Goal: Task Accomplishment & Management: Manage account settings

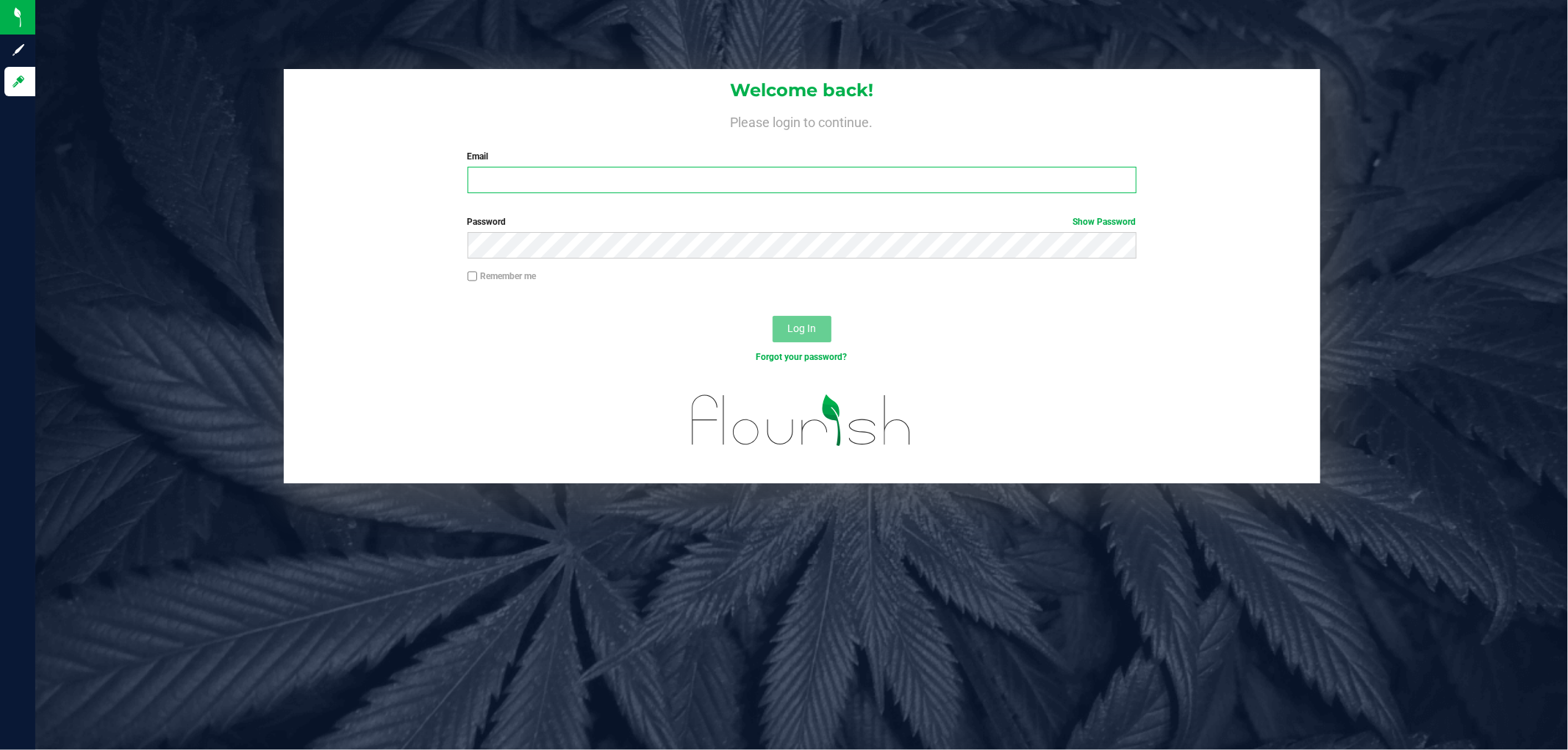
click at [508, 187] on input "Email" at bounding box center [802, 180] width 669 height 26
type input "[EMAIL_ADDRESS][DOMAIN_NAME]"
click at [772, 316] on button "Log In" at bounding box center [802, 329] width 59 height 26
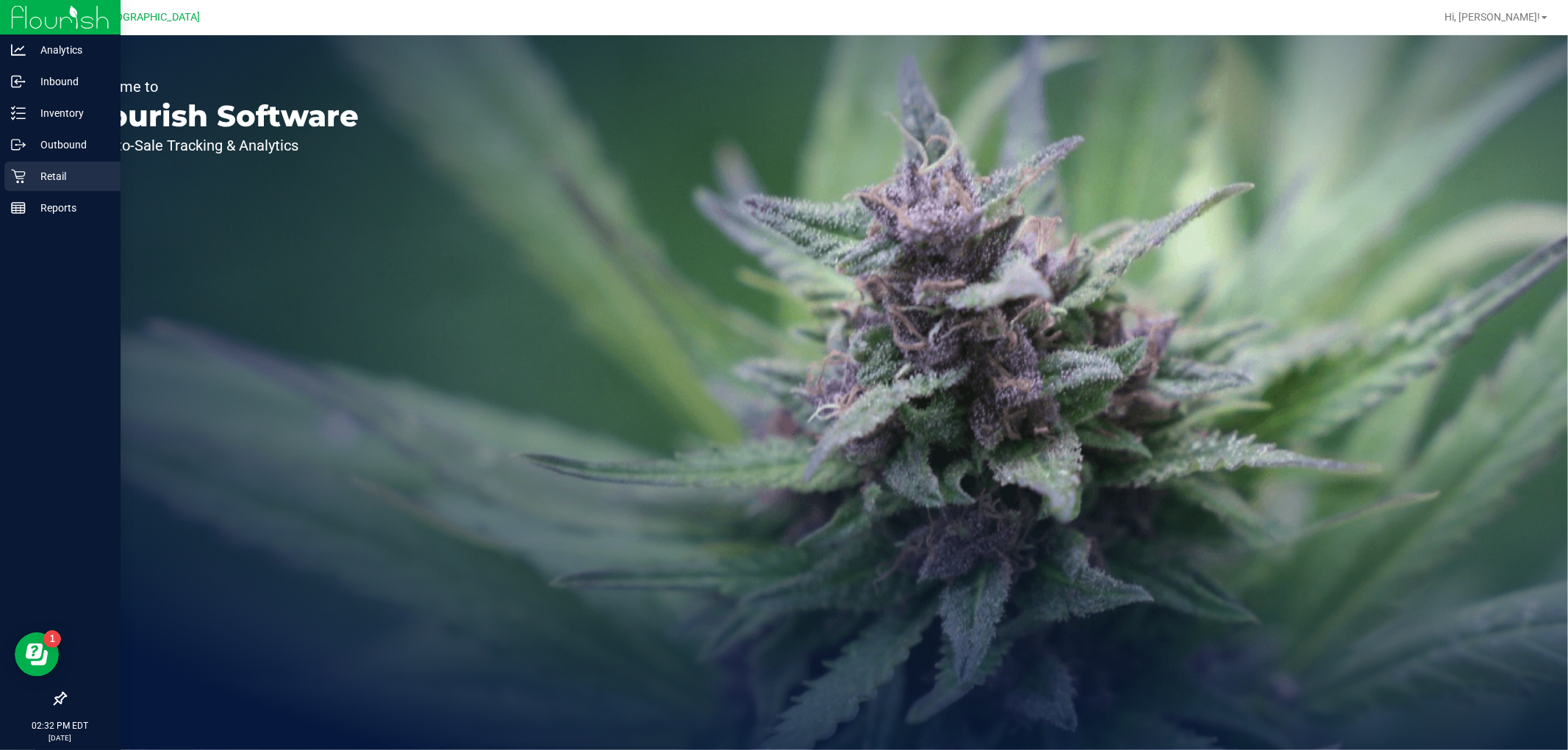
click at [35, 180] on p "Retail" at bounding box center [70, 176] width 88 height 18
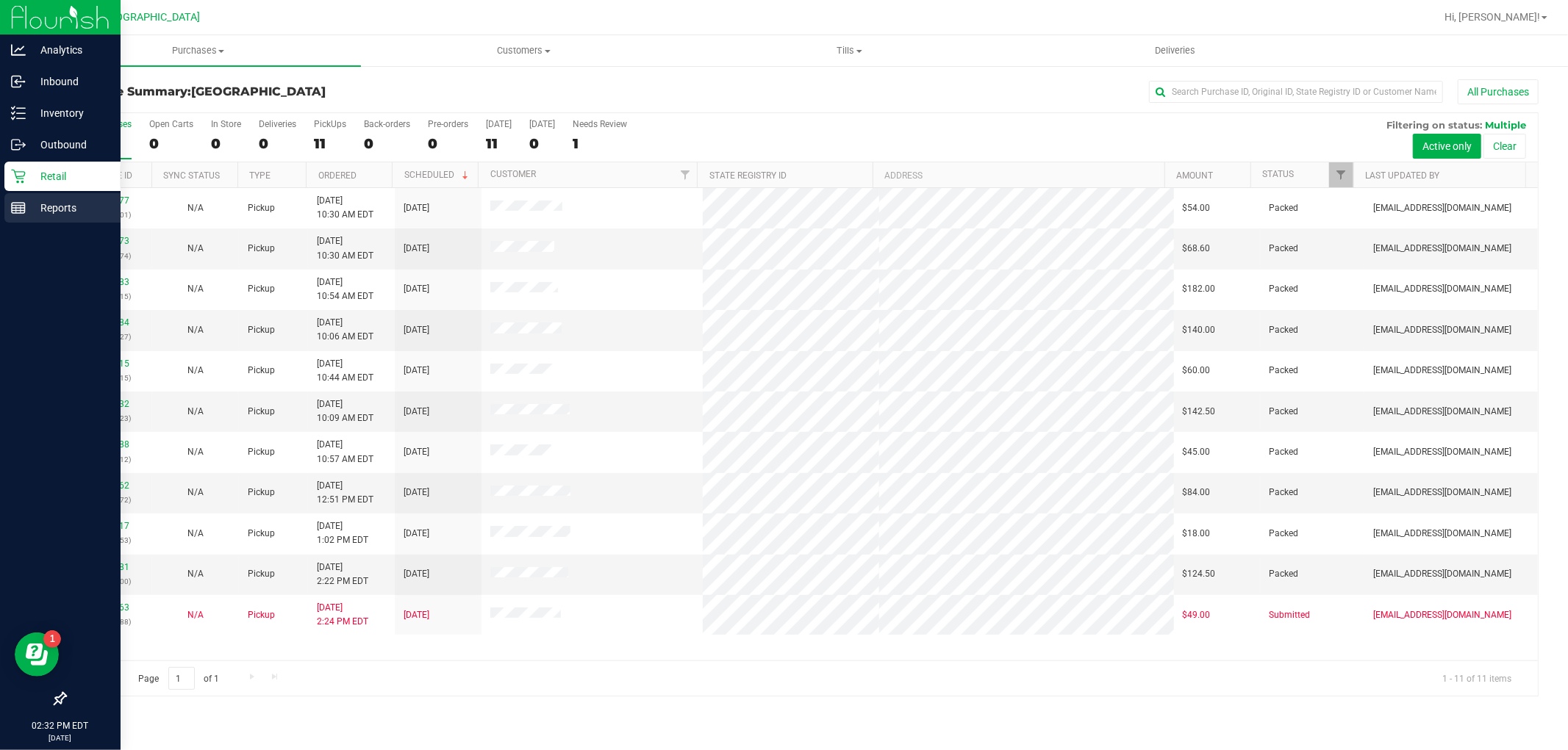
click at [93, 206] on p "Reports" at bounding box center [70, 207] width 88 height 18
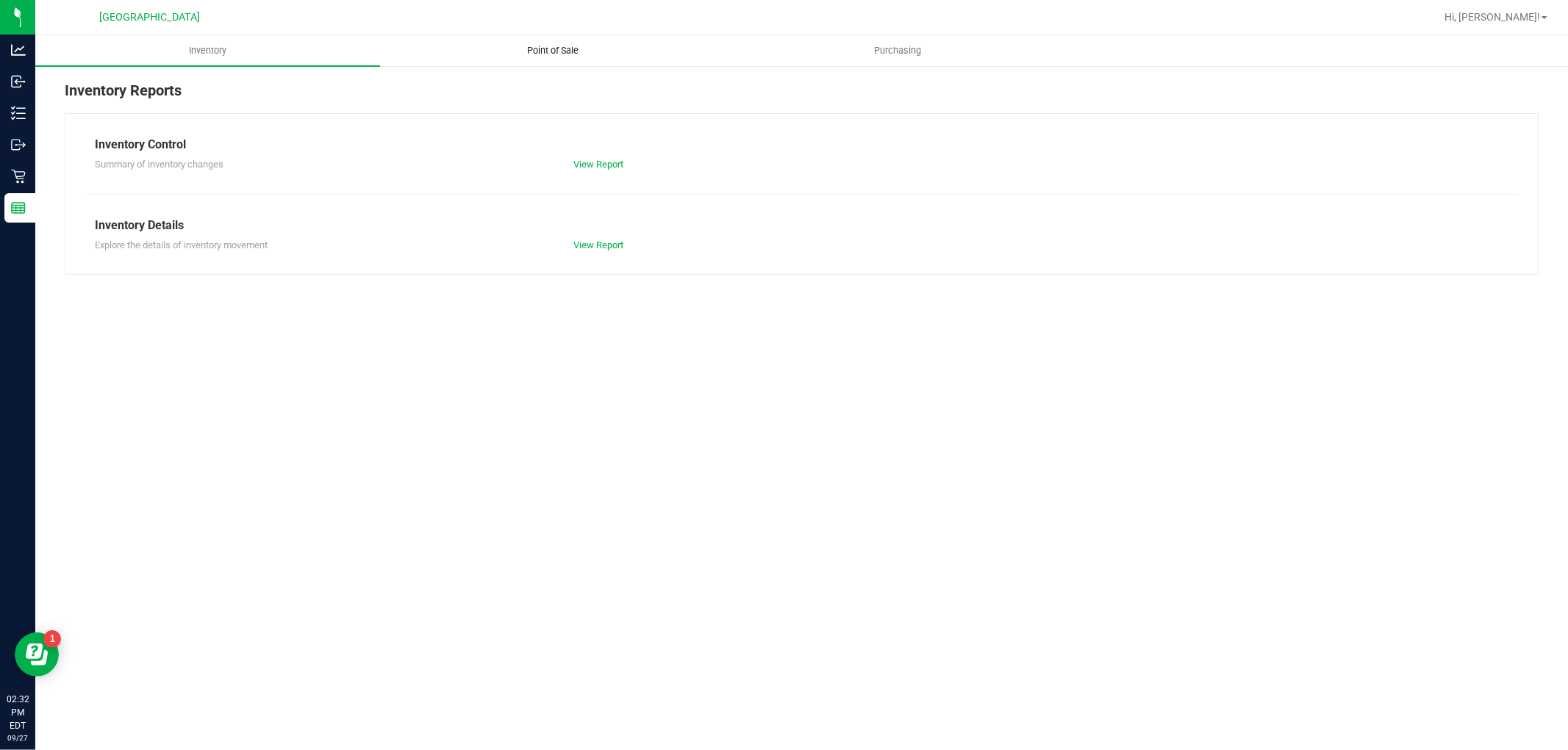
click at [582, 45] on span "Point of Sale" at bounding box center [553, 50] width 91 height 13
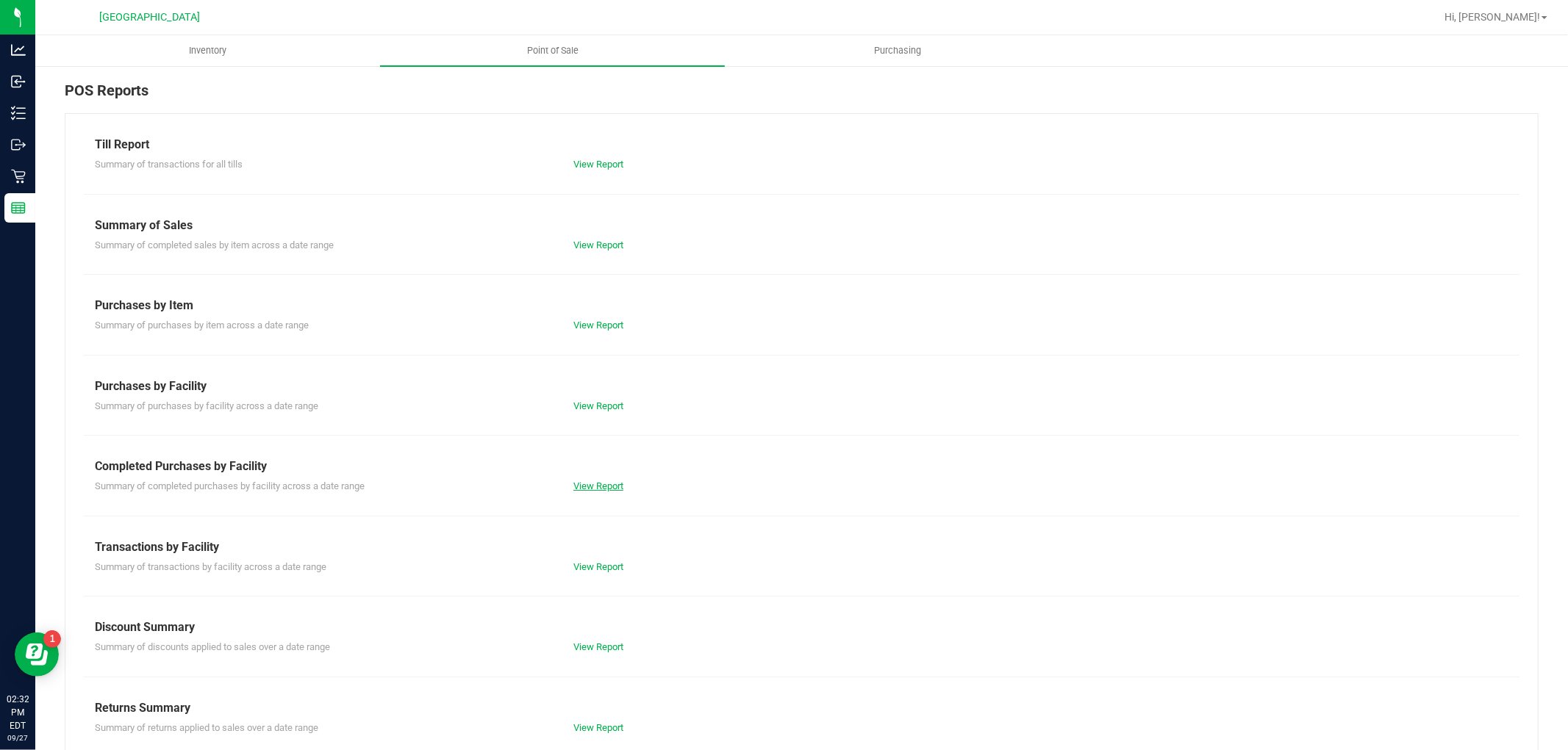
click at [583, 485] on link "View Report" at bounding box center [598, 486] width 50 height 11
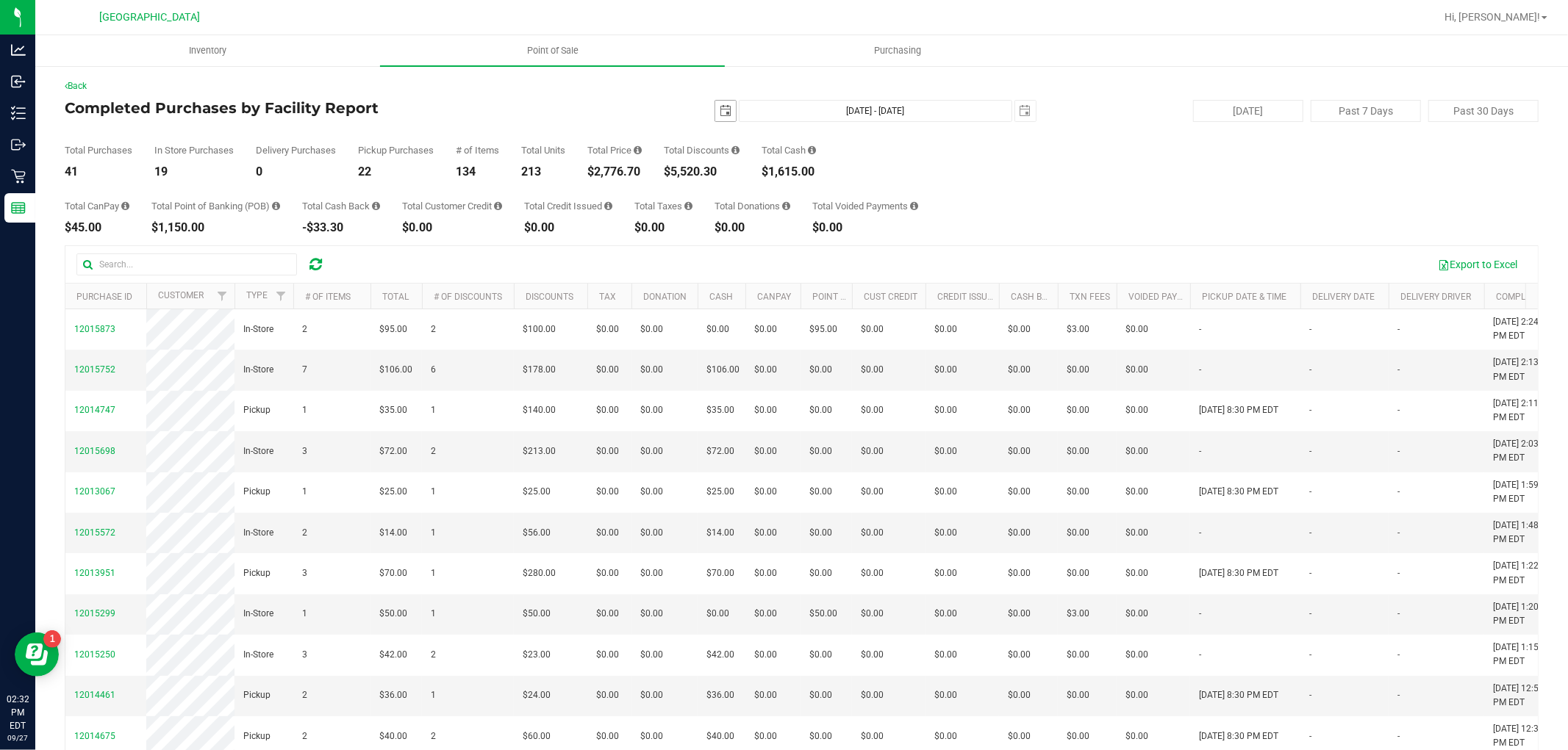
click at [719, 107] on span "select" at bounding box center [725, 111] width 12 height 12
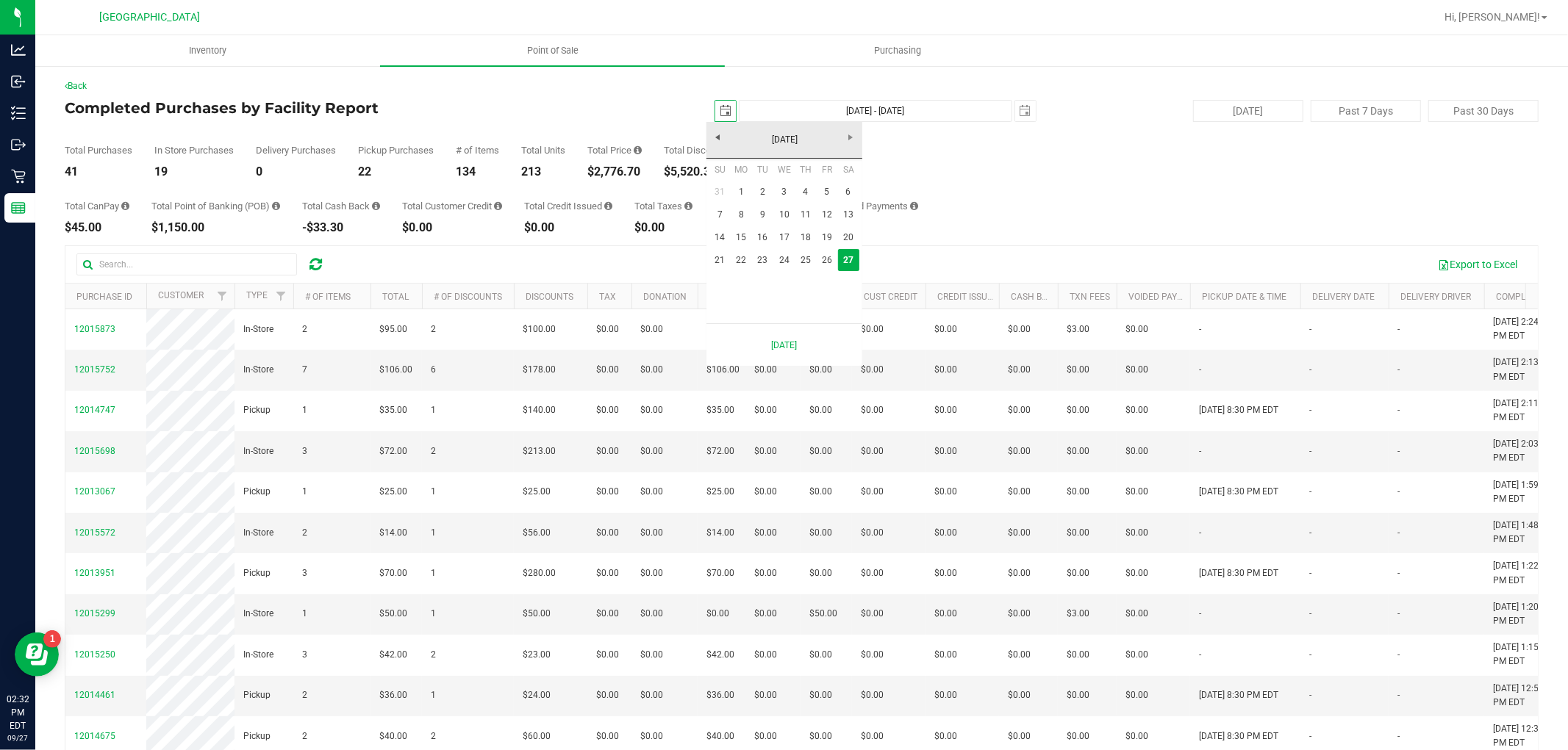
scroll to position [0, 37]
click at [738, 250] on link "22" at bounding box center [742, 261] width 22 height 23
type input "[DATE]"
type input "[DATE] - [DATE]"
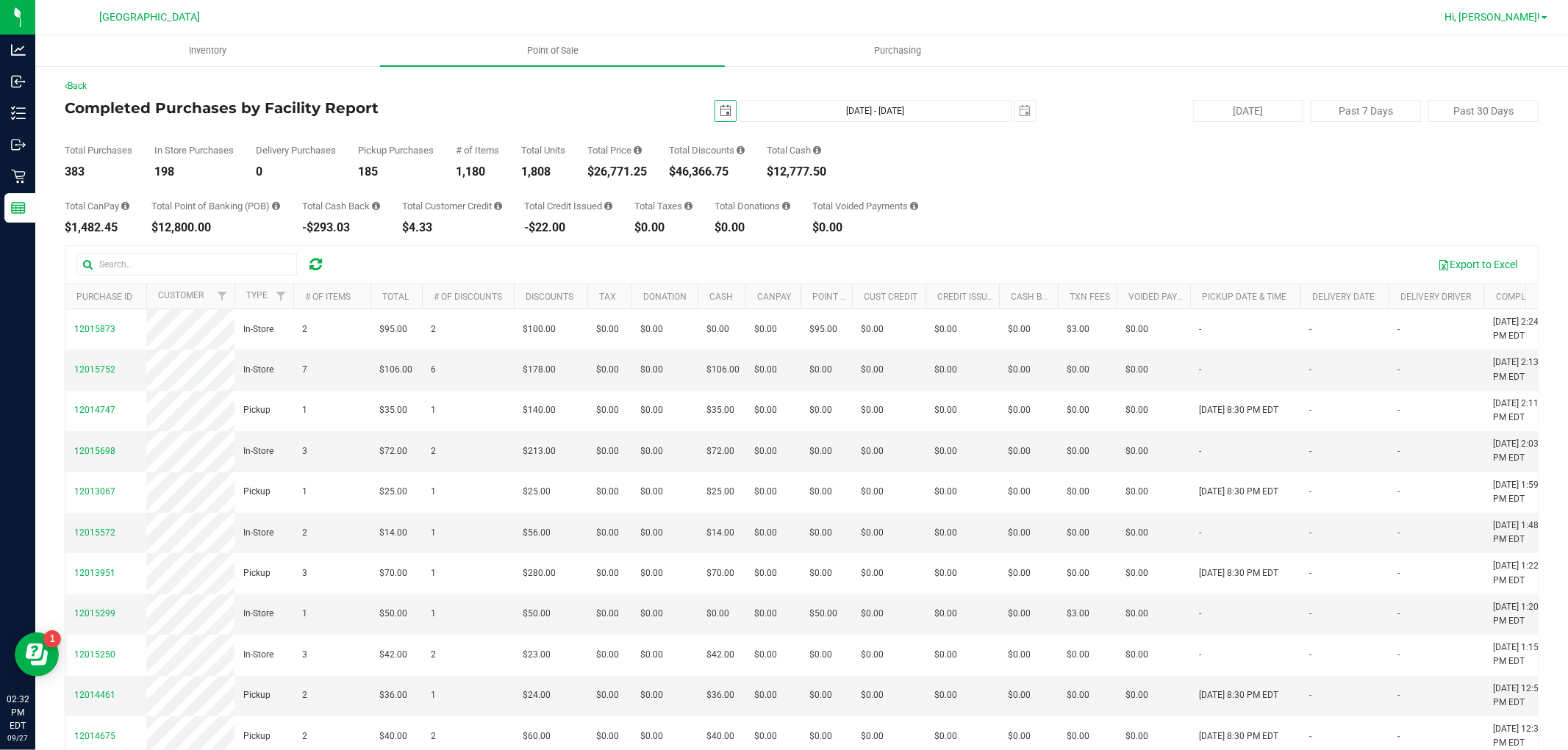
click at [1502, 17] on span "Hi, [PERSON_NAME]!" at bounding box center [1492, 16] width 95 height 12
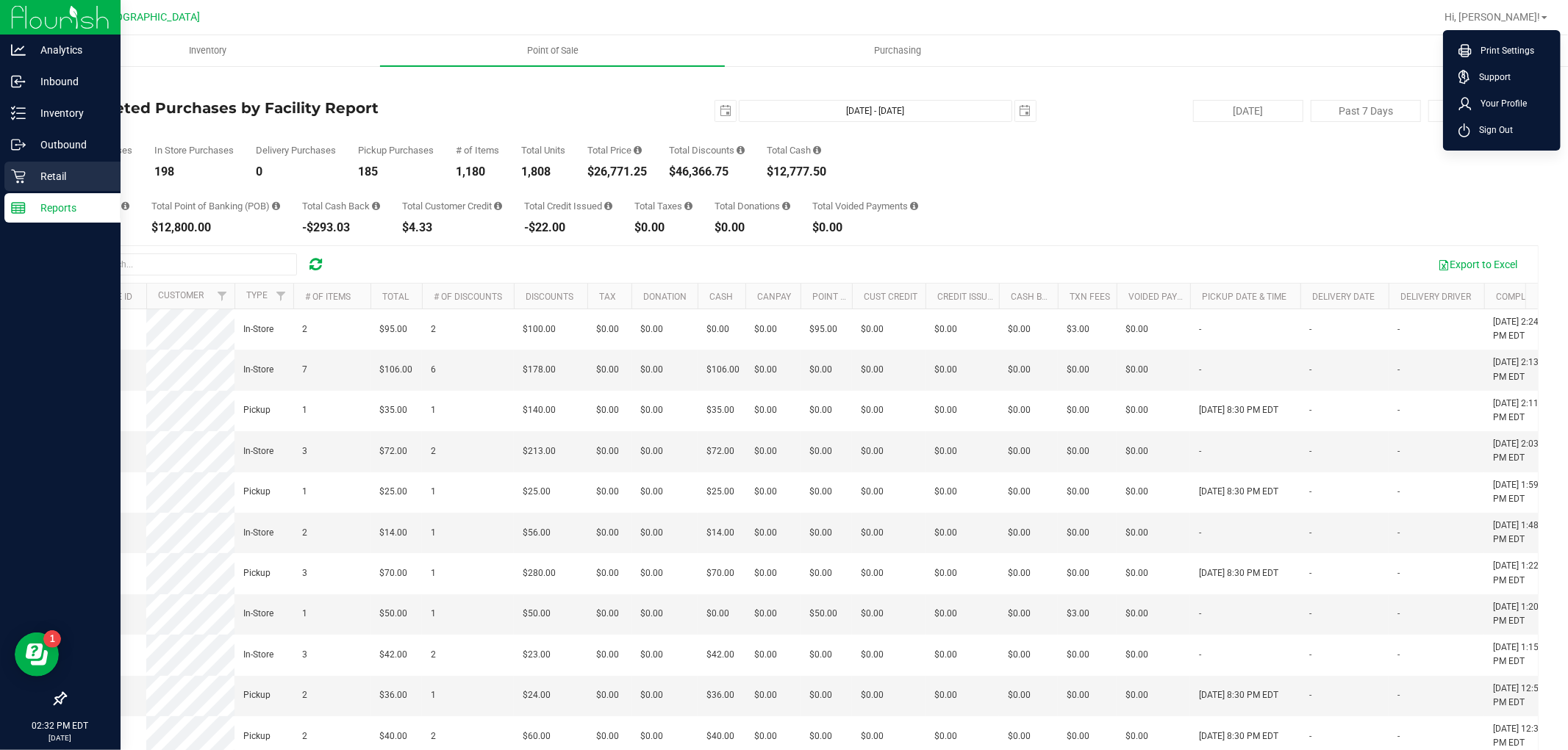
click at [48, 169] on p "Retail" at bounding box center [70, 176] width 88 height 18
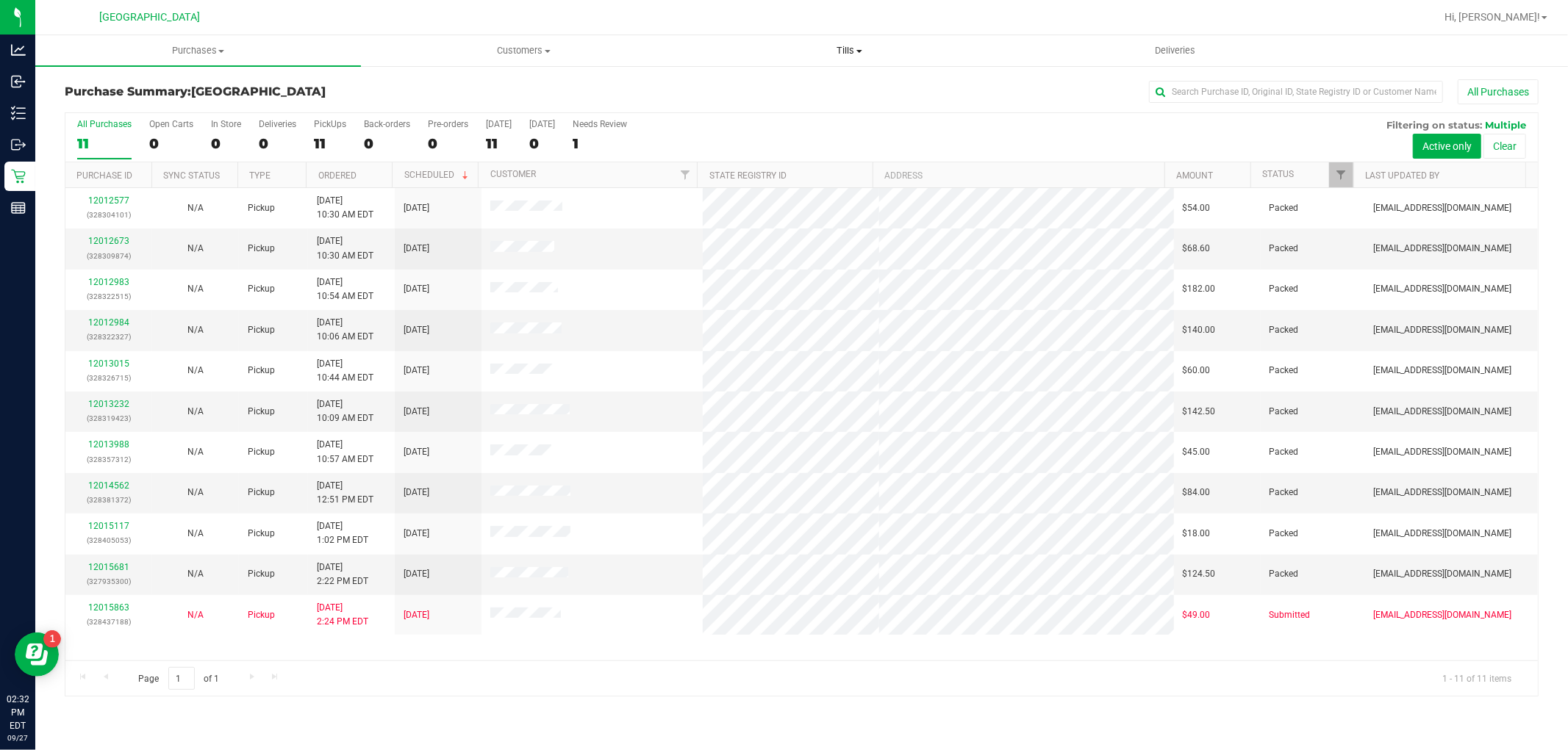
click at [855, 44] on span "Tills" at bounding box center [849, 50] width 324 height 13
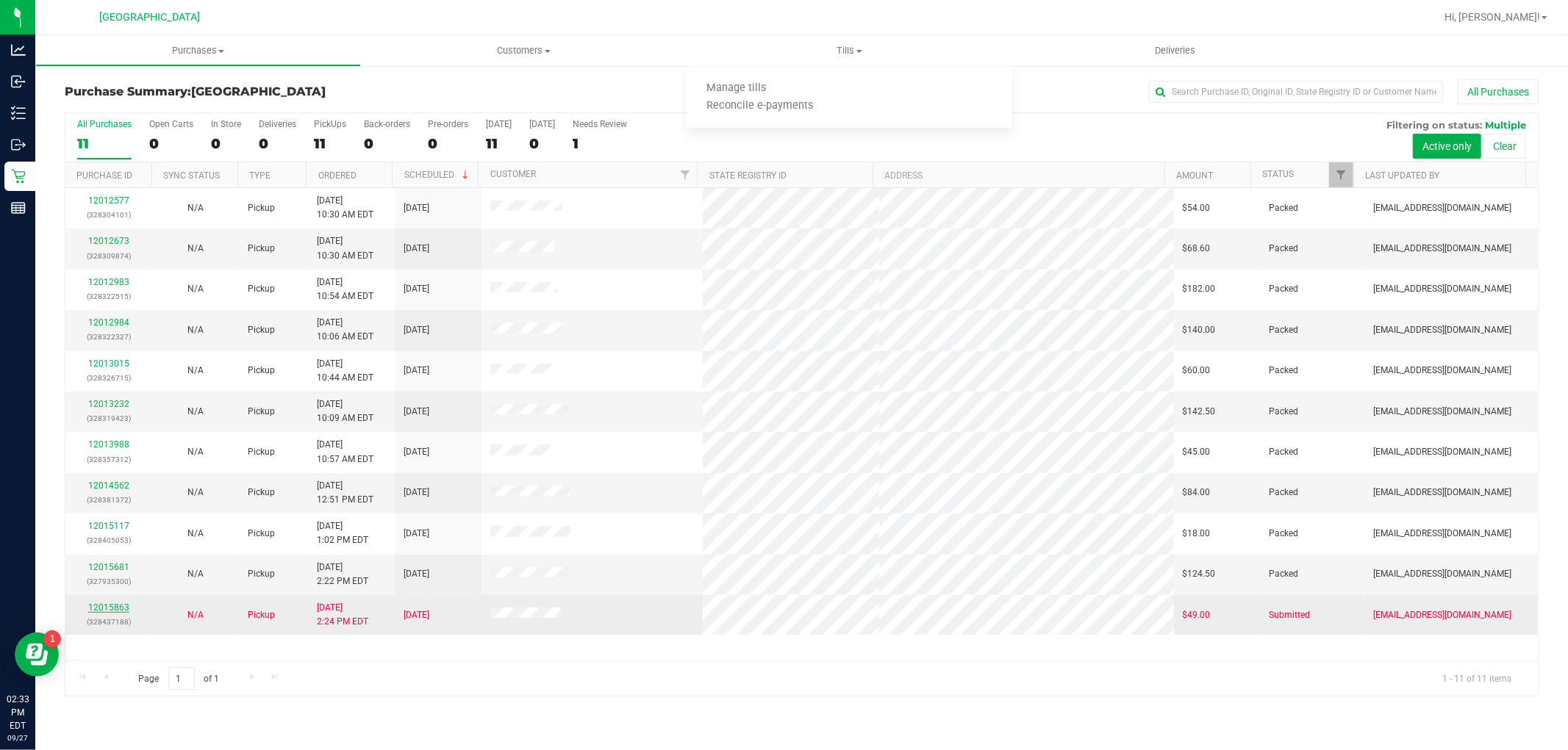
click at [104, 606] on link "12015863" at bounding box center [109, 607] width 41 height 10
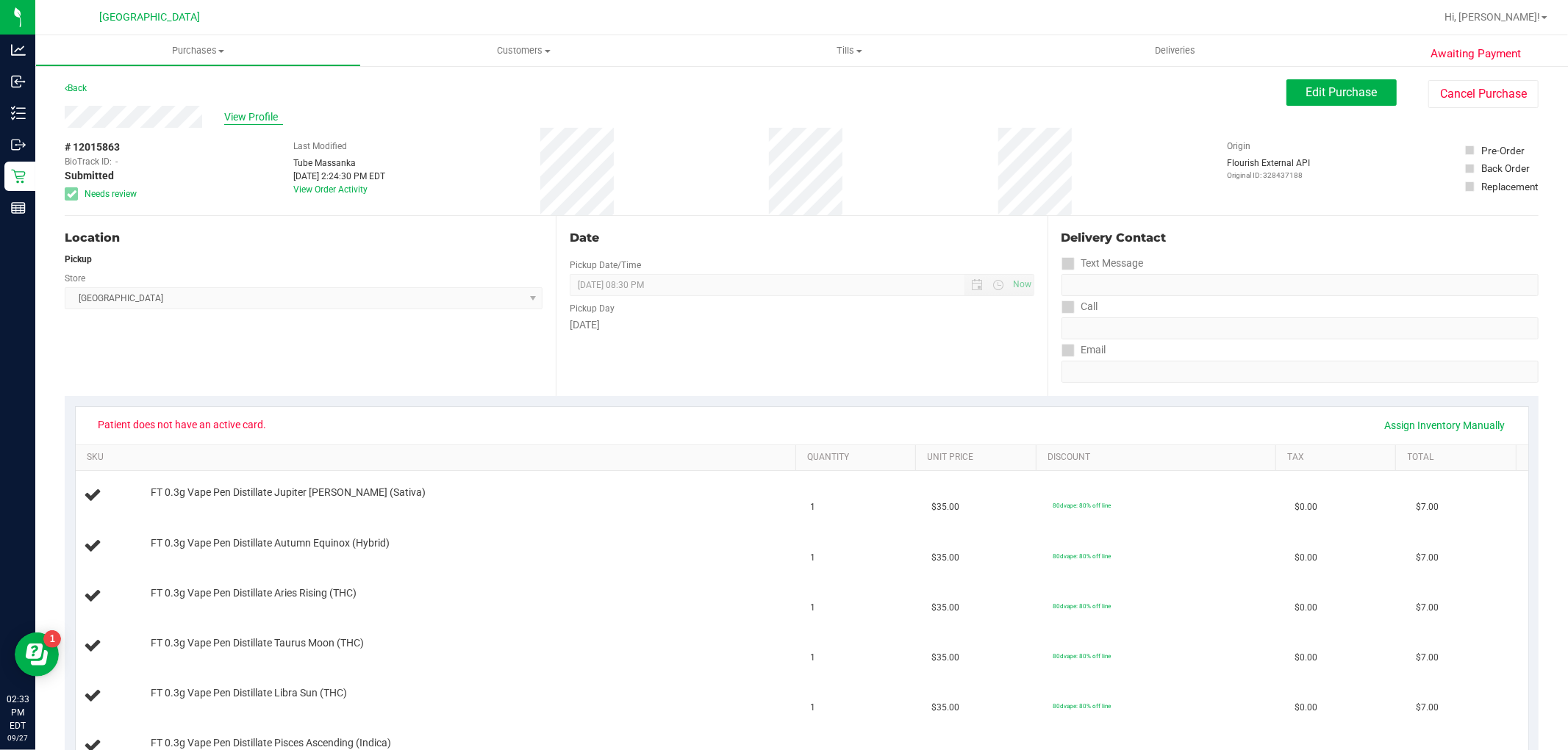
click at [224, 112] on span "View Profile" at bounding box center [253, 117] width 59 height 15
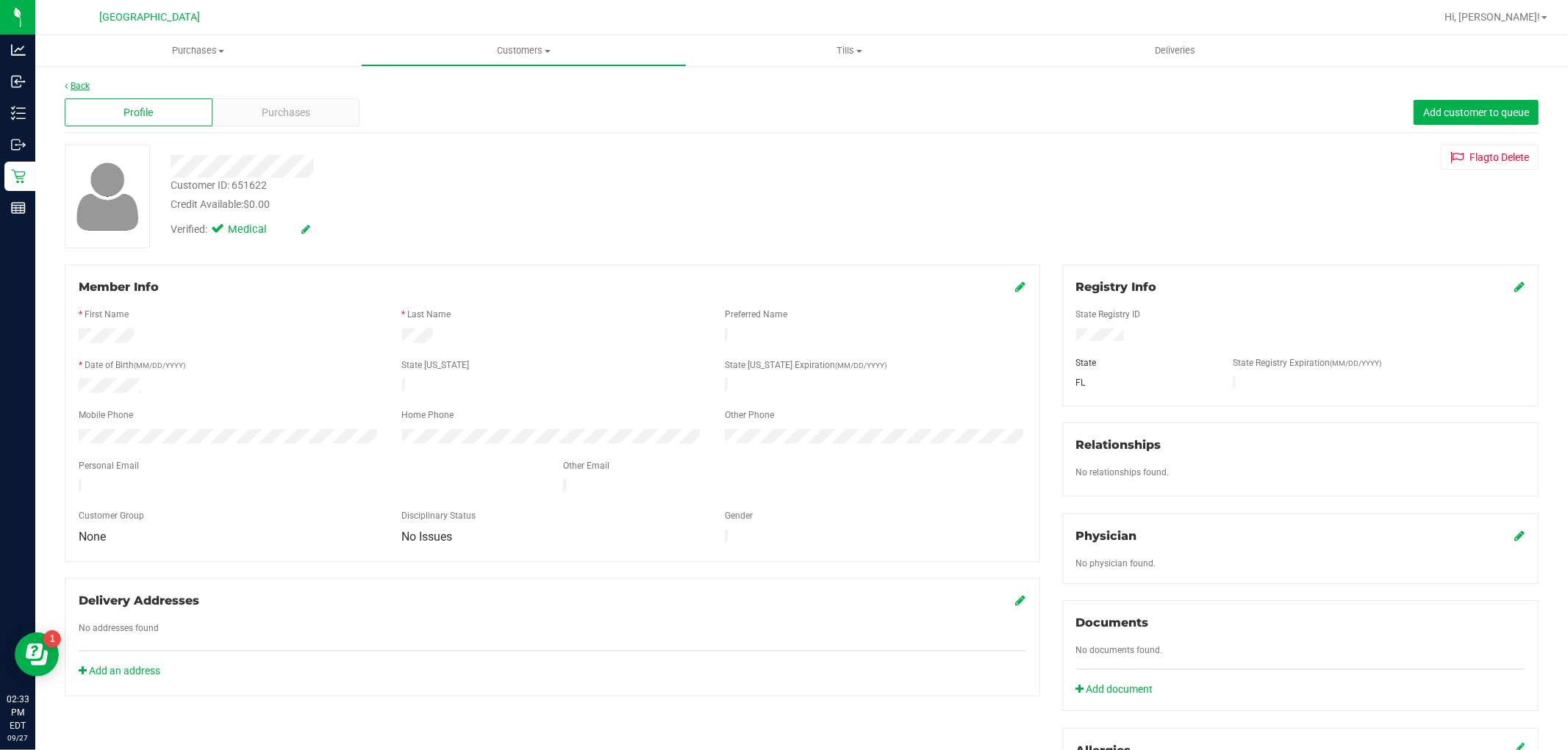
click at [78, 88] on link "Back" at bounding box center [77, 85] width 25 height 10
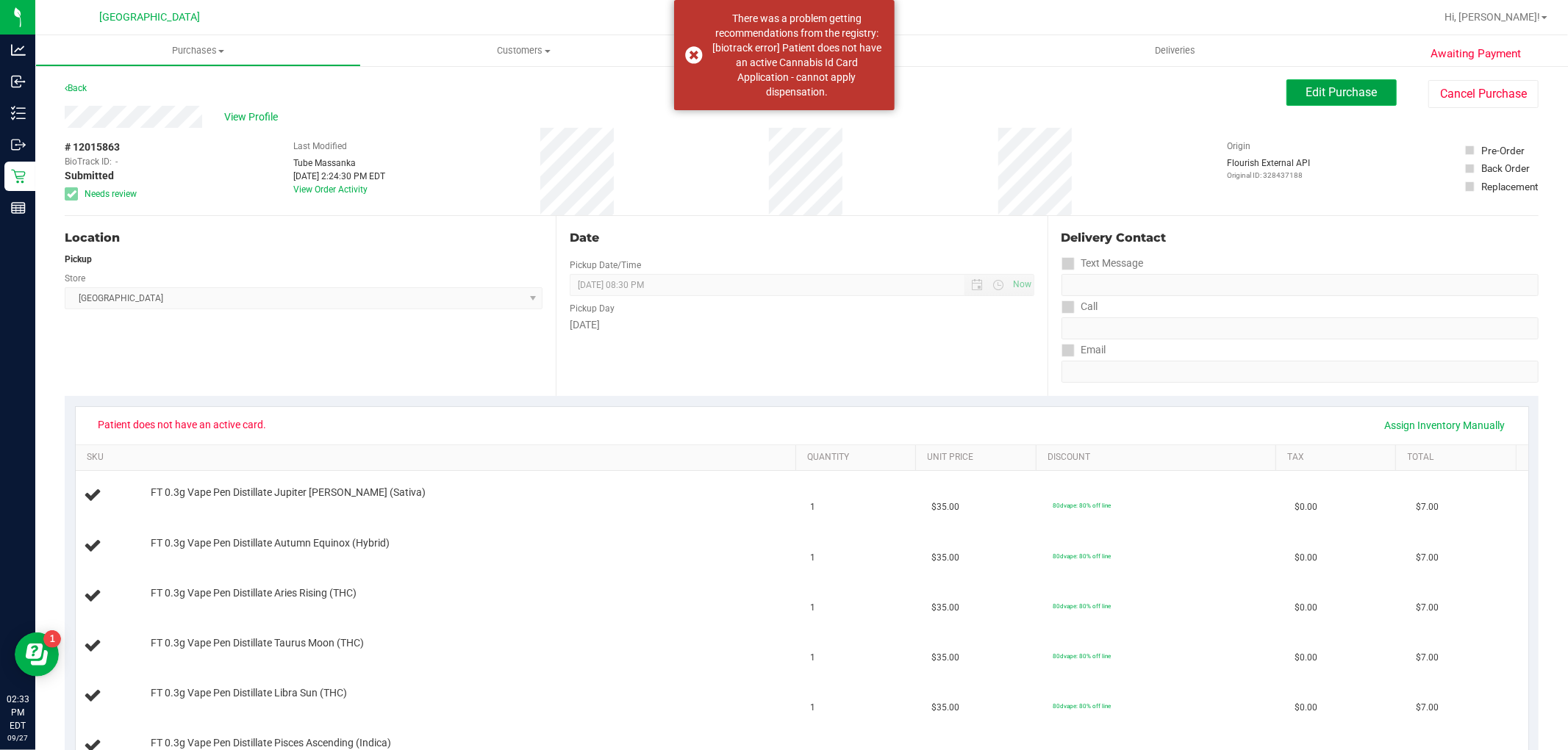
click at [1335, 85] on button "Edit Purchase" at bounding box center [1341, 92] width 111 height 26
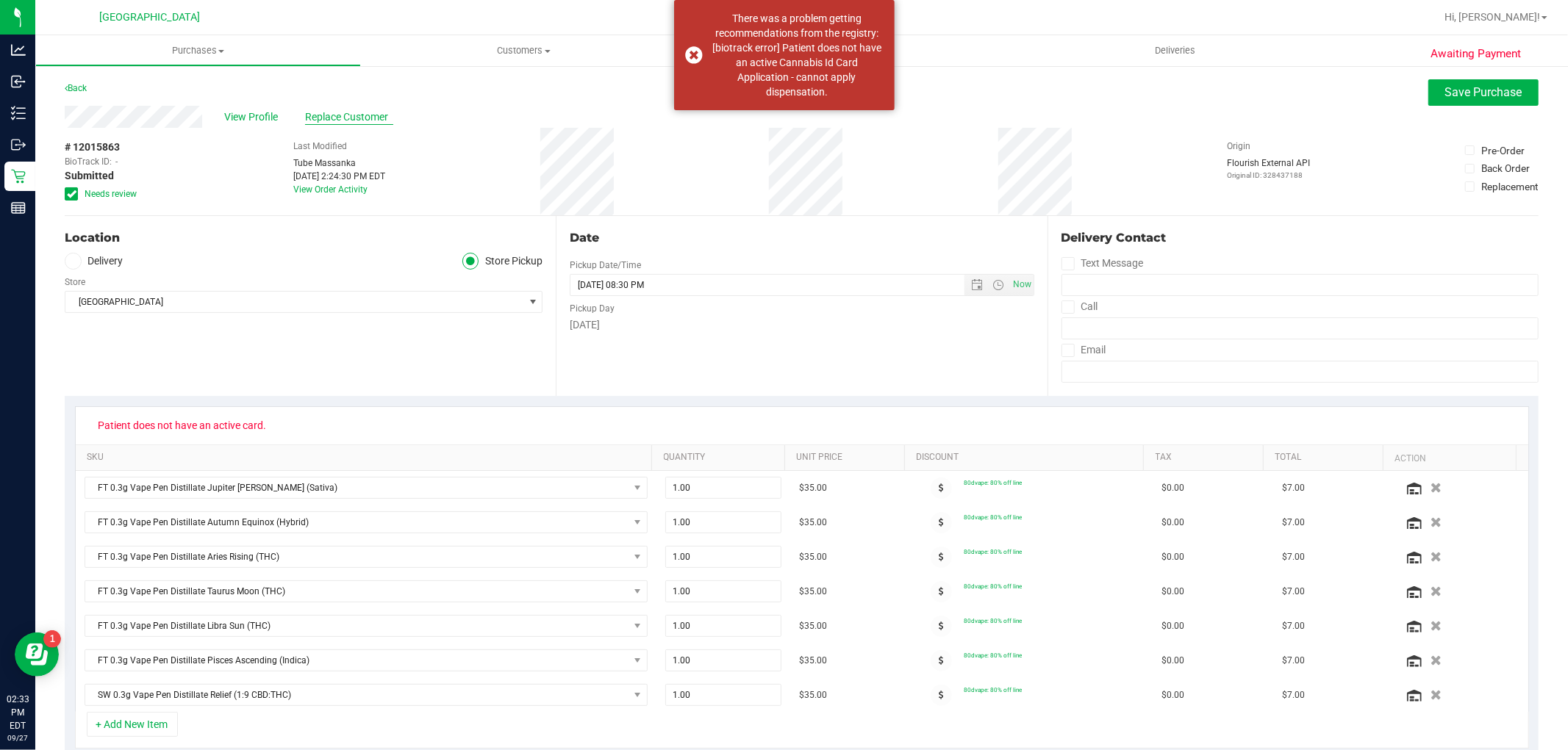
click at [341, 122] on span "Replace Customer" at bounding box center [349, 117] width 88 height 15
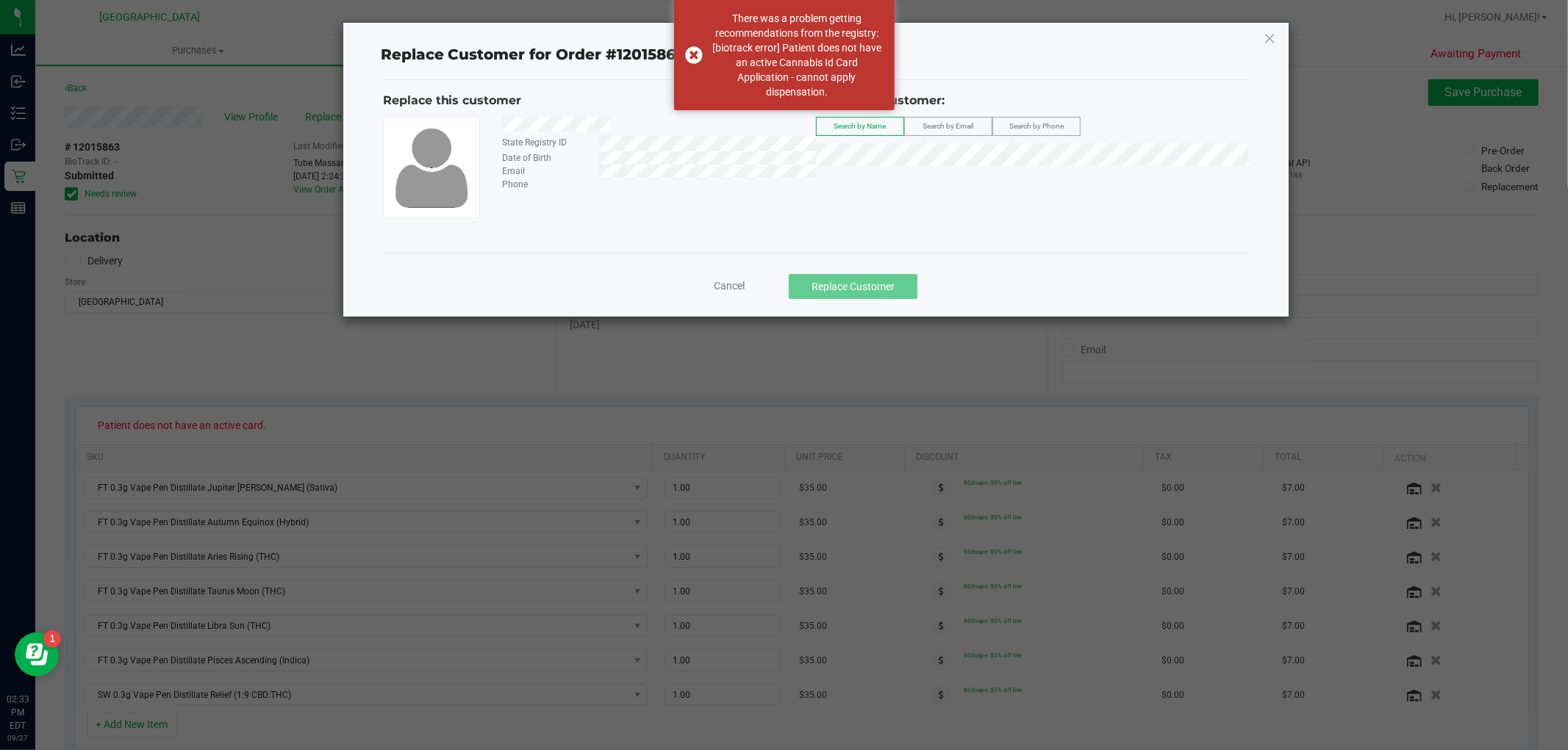
click at [927, 117] on label "Search by Email" at bounding box center [948, 126] width 87 height 18
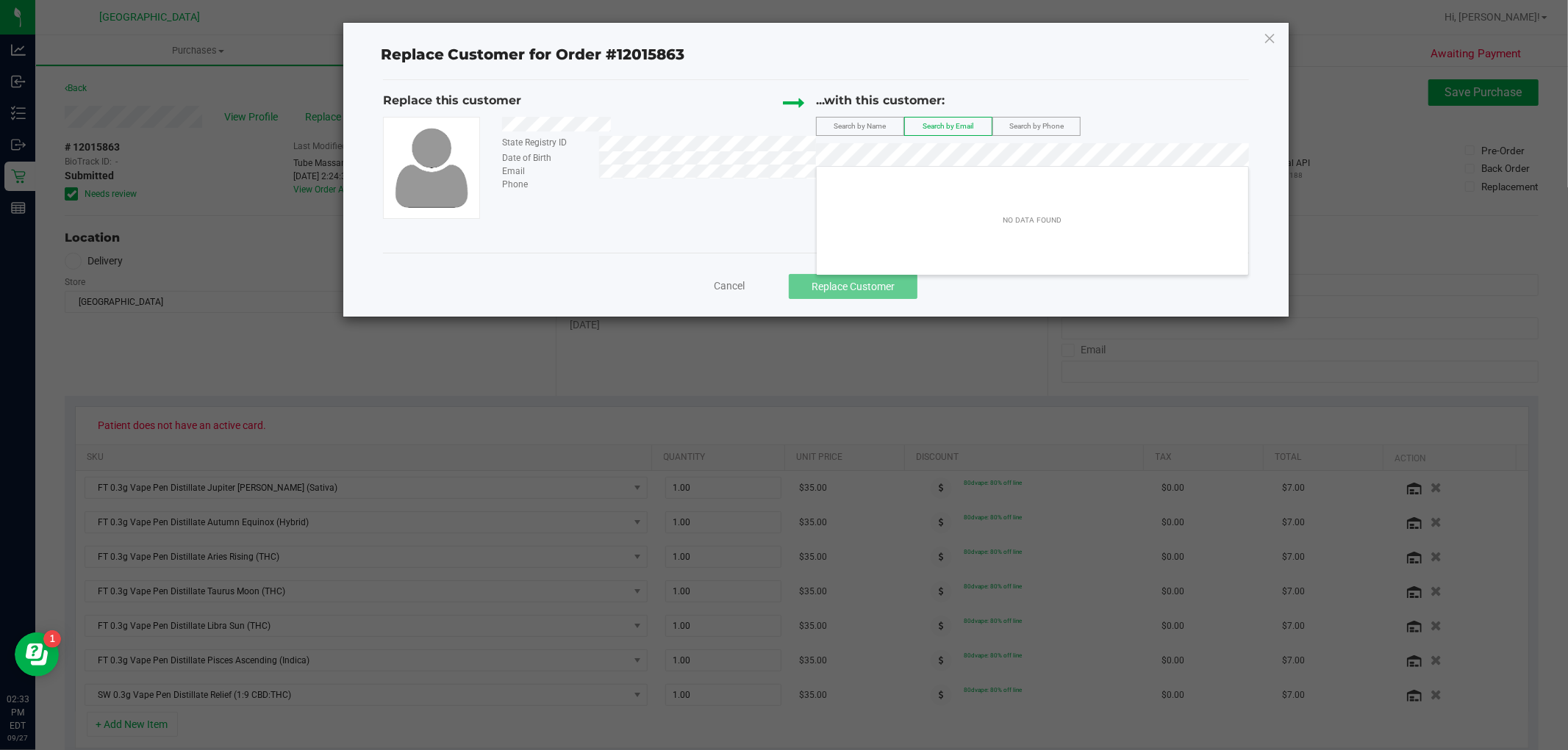
click at [752, 160] on div "Replace this customer State Registry ID Date of Birth Email Phone ...with this …" at bounding box center [816, 156] width 867 height 127
click at [738, 277] on div "Cancel Replace Customer" at bounding box center [816, 286] width 845 height 25
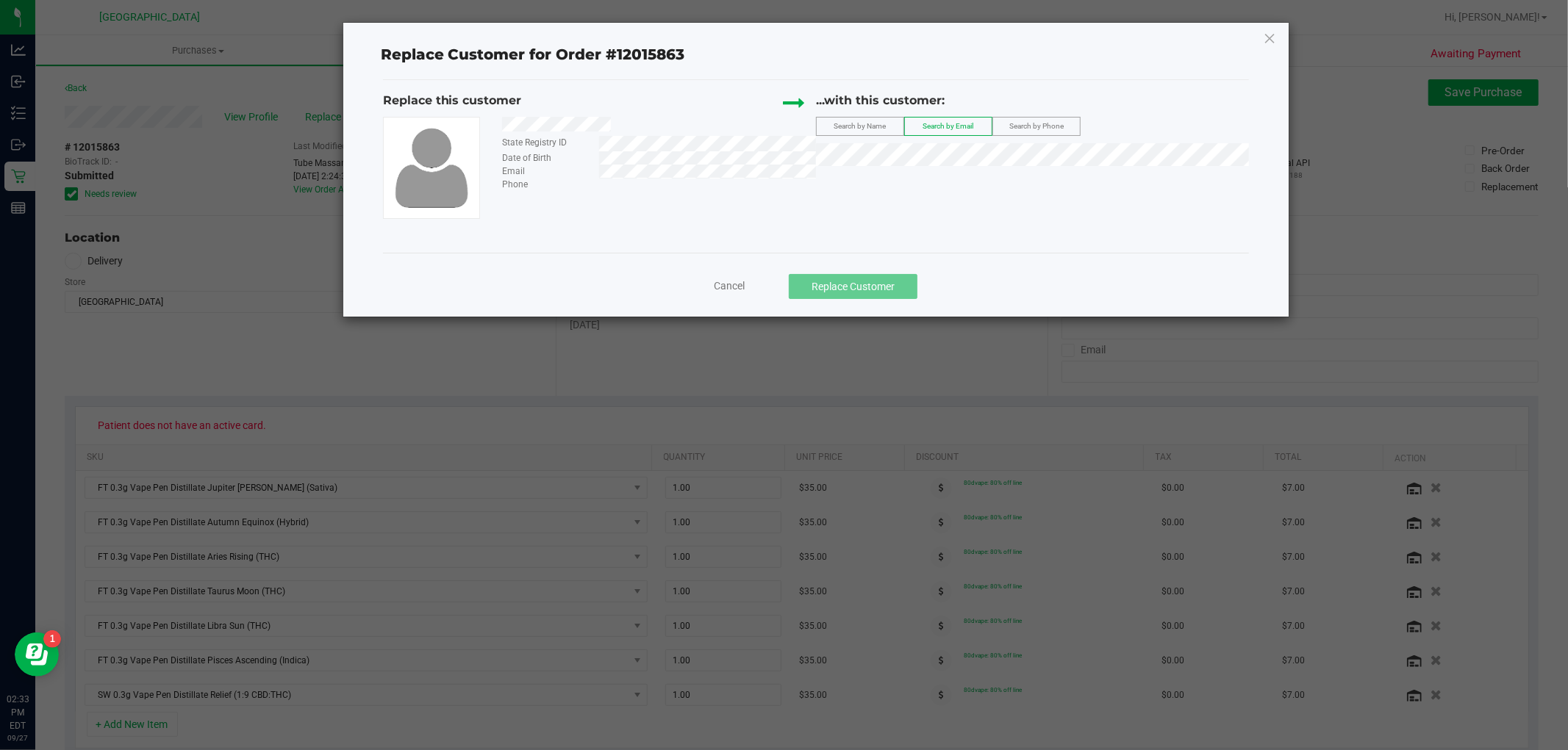
click at [733, 277] on div "Cancel Replace Customer" at bounding box center [816, 286] width 845 height 25
click at [723, 284] on span "Cancel" at bounding box center [729, 286] width 31 height 12
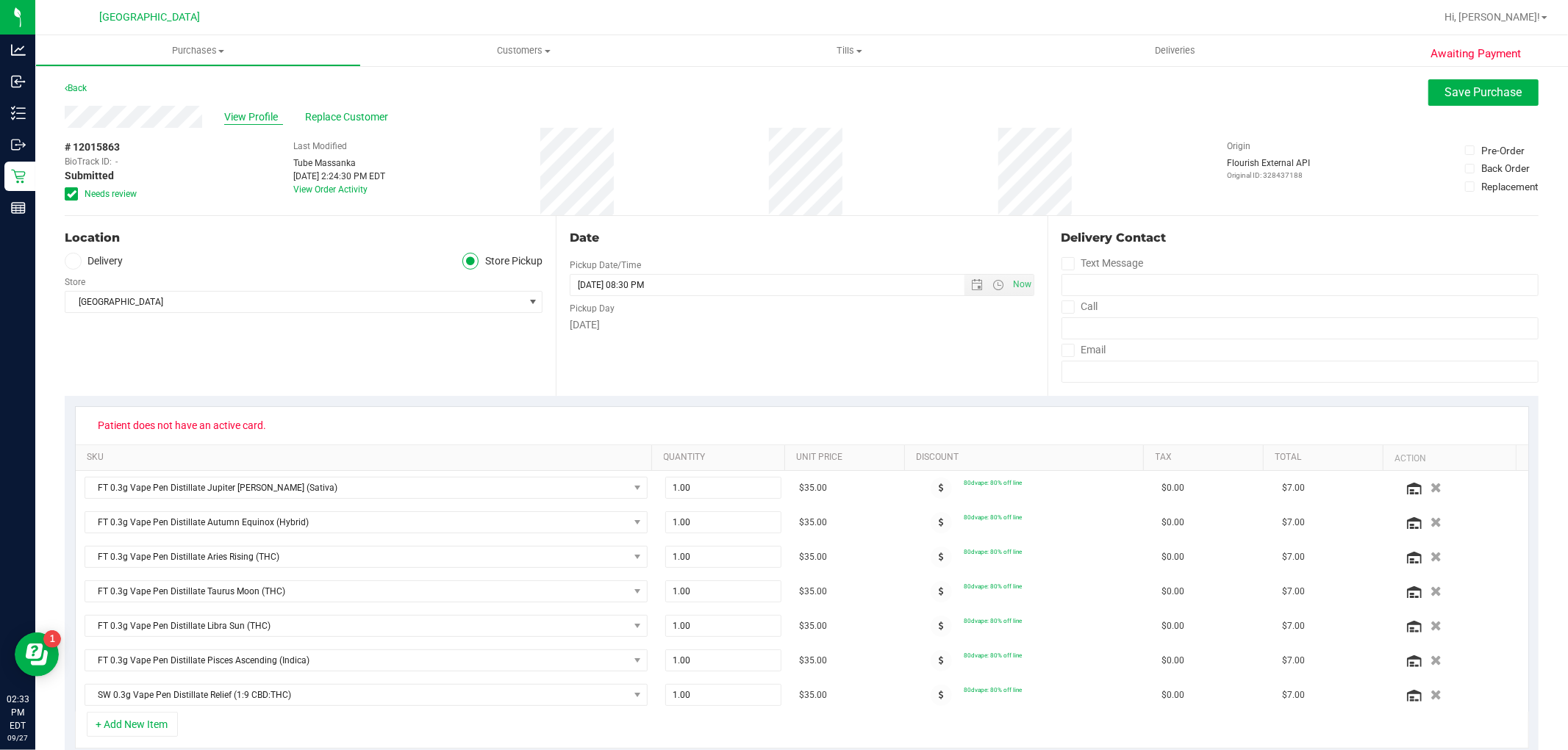
click at [268, 112] on span "View Profile" at bounding box center [253, 117] width 59 height 15
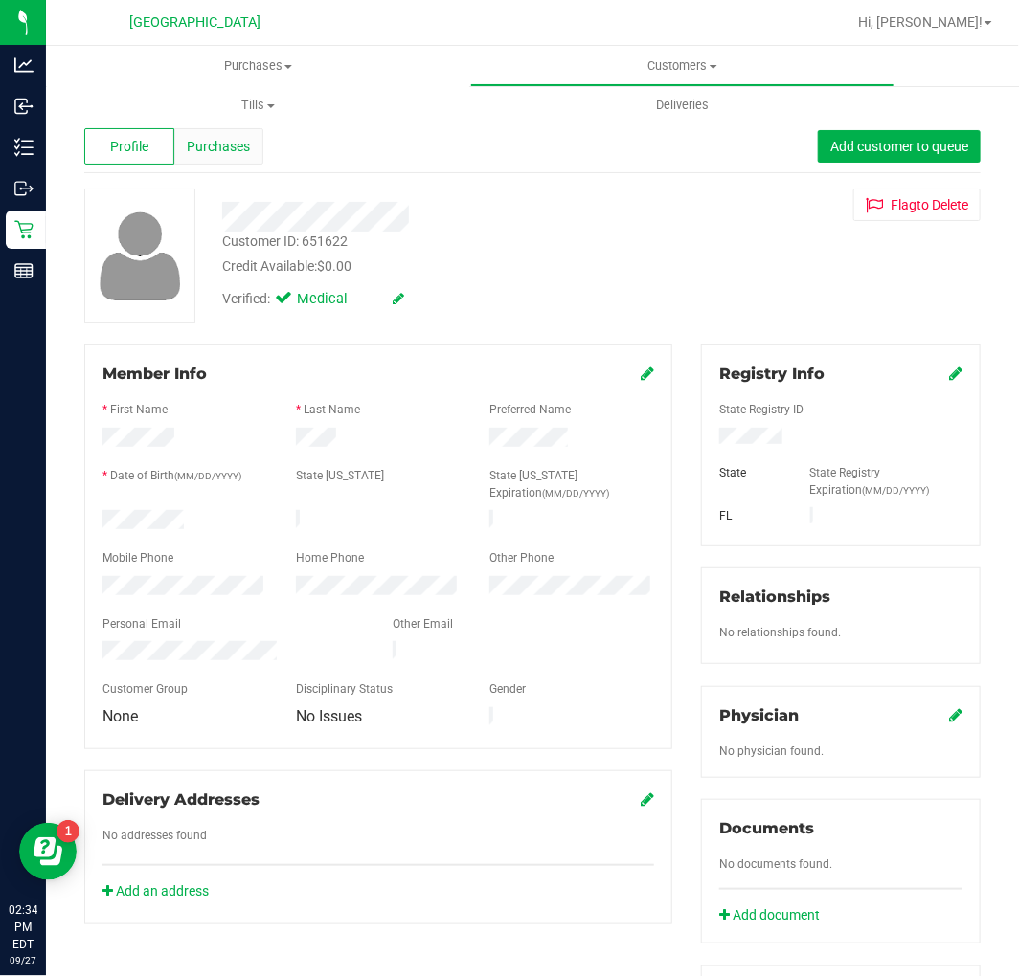
click at [232, 137] on span "Purchases" at bounding box center [218, 147] width 63 height 20
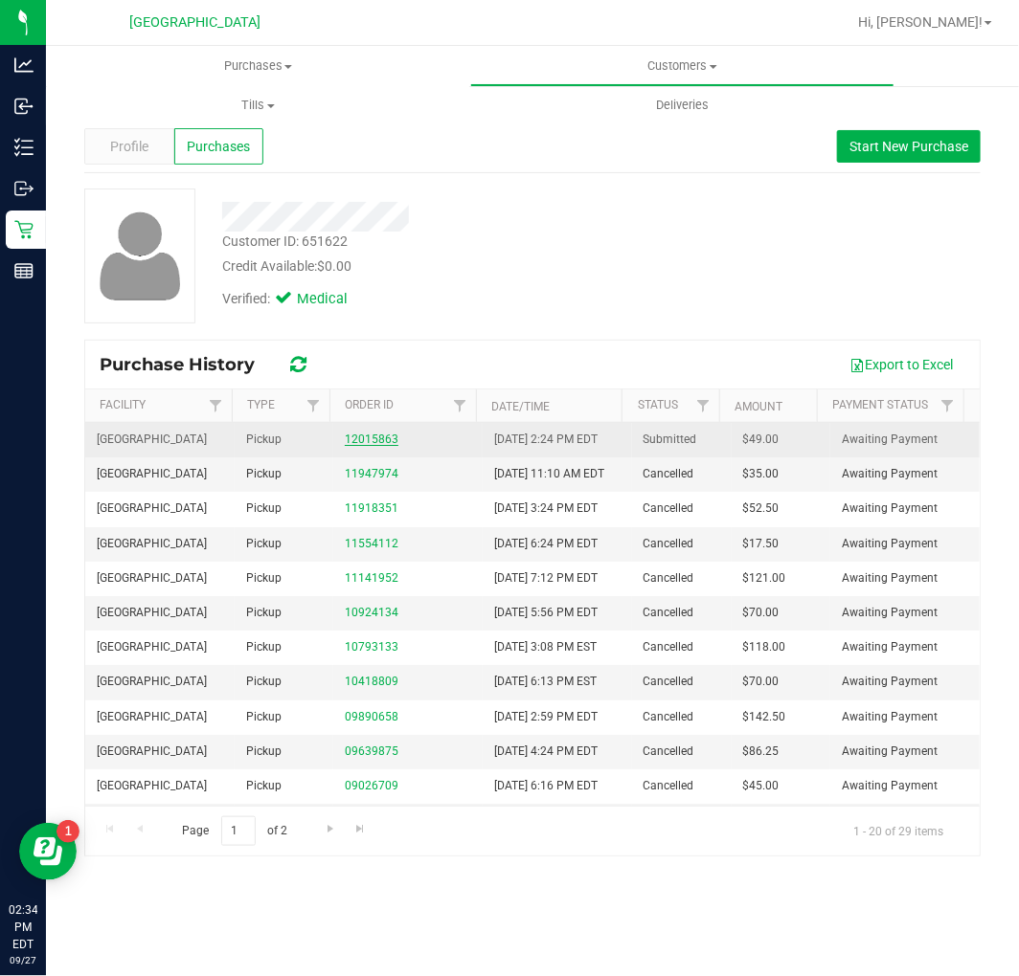
click at [361, 444] on link "12015863" at bounding box center [372, 439] width 54 height 13
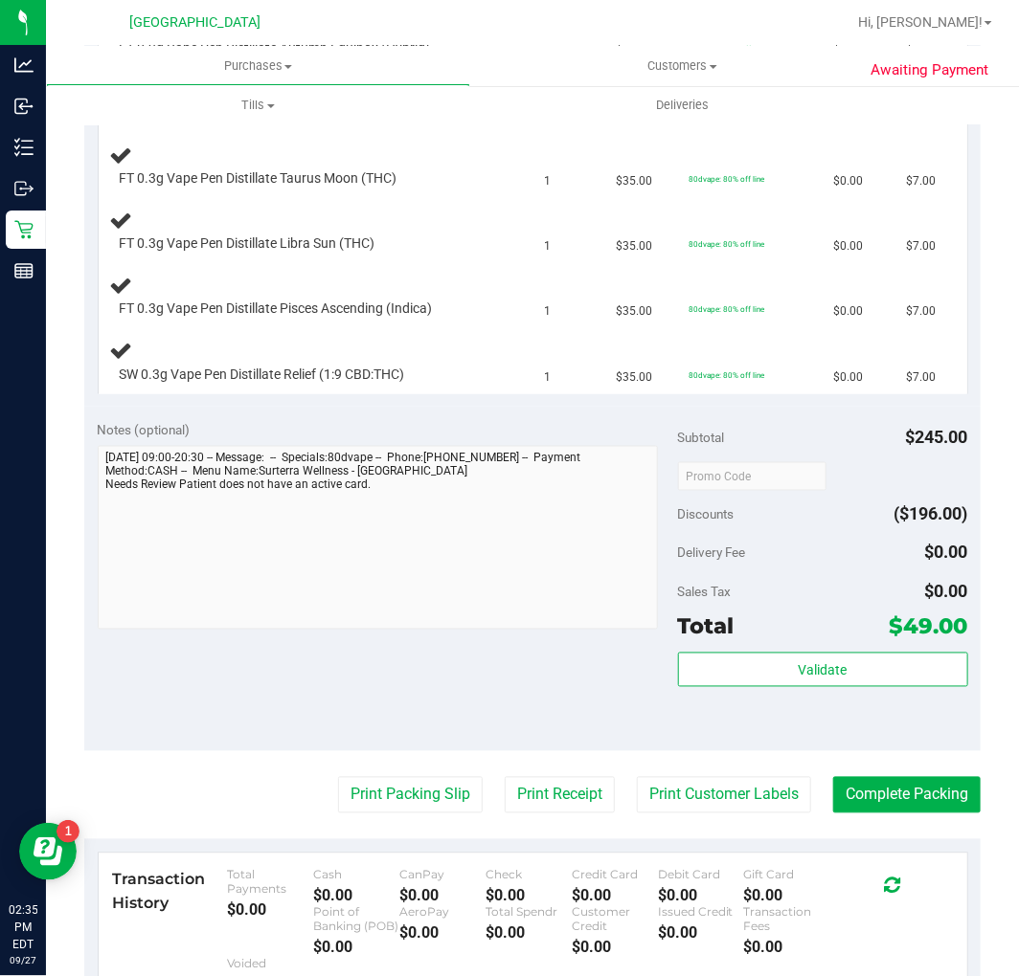
scroll to position [638, 0]
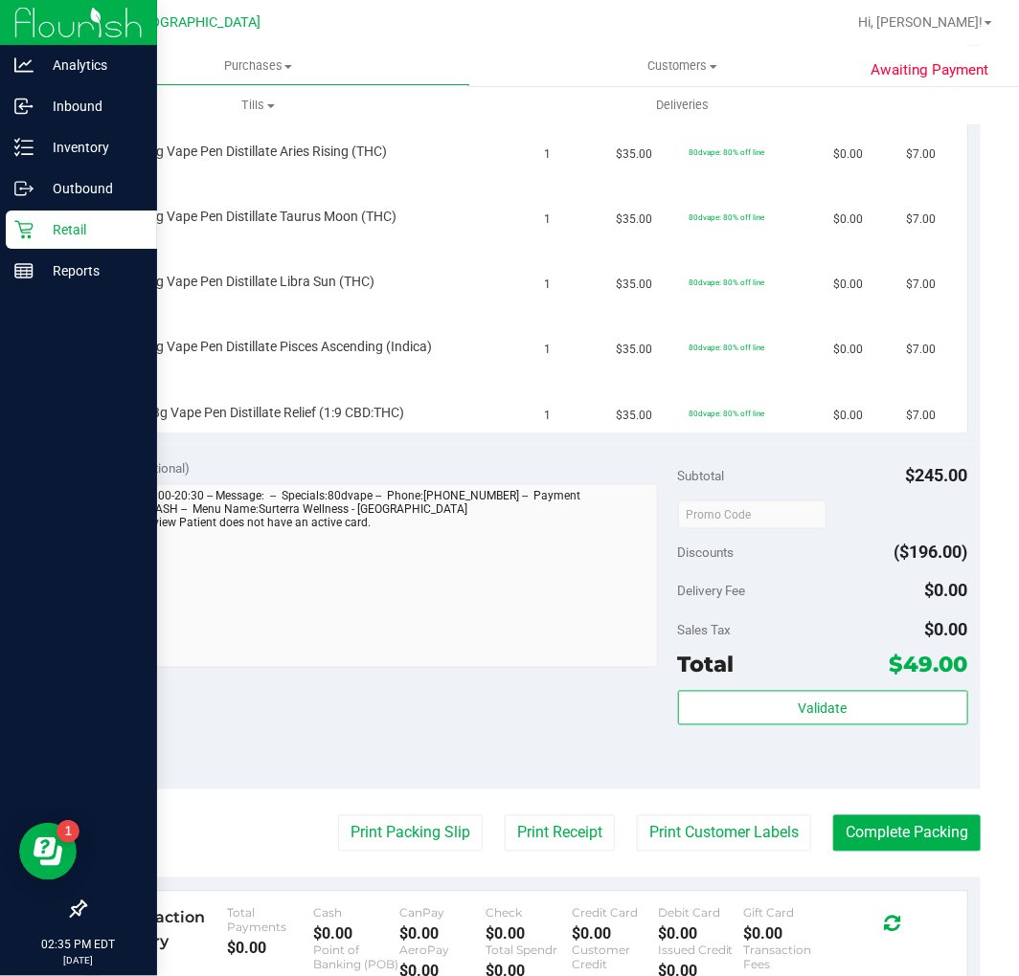
click at [30, 235] on icon at bounding box center [23, 229] width 19 height 19
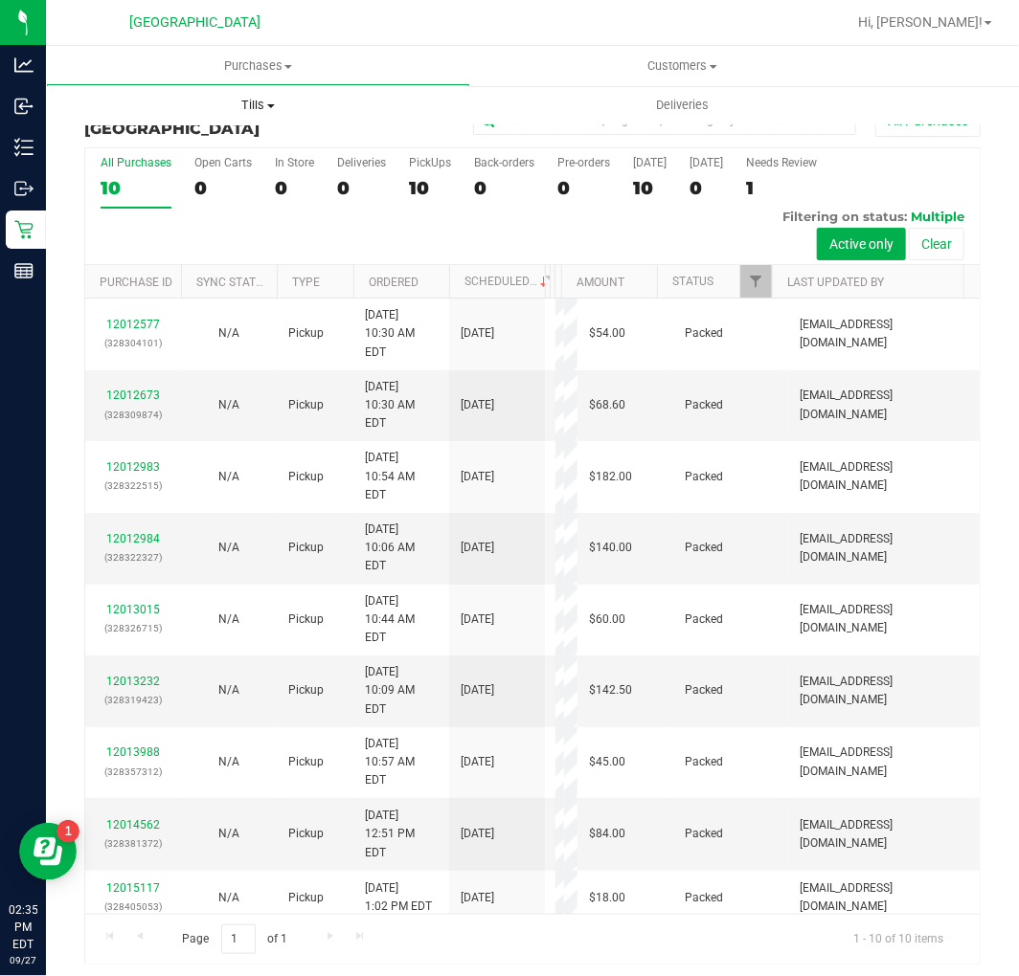
click at [252, 103] on span "Tills" at bounding box center [258, 105] width 424 height 17
click at [237, 146] on li "Manage tills" at bounding box center [258, 155] width 424 height 23
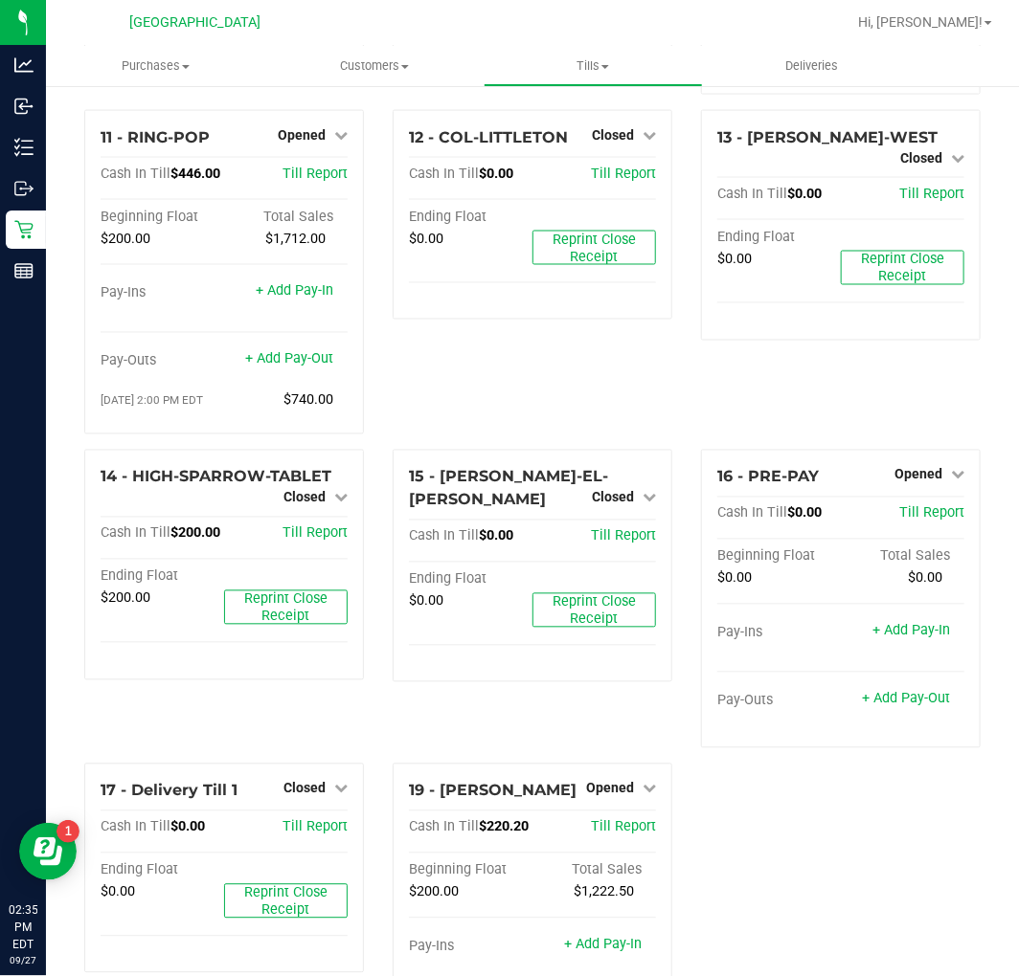
scroll to position [893, 0]
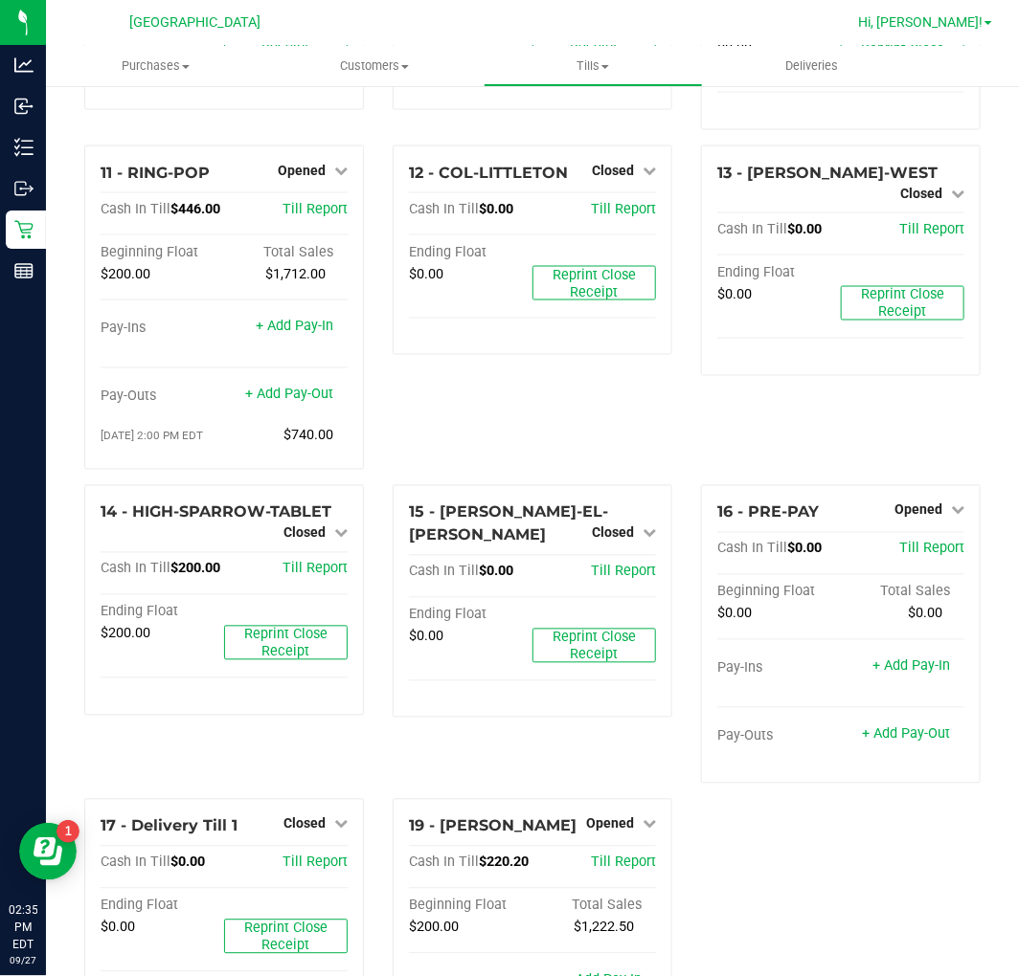
click at [951, 24] on span "Hi, [PERSON_NAME]!" at bounding box center [920, 21] width 124 height 15
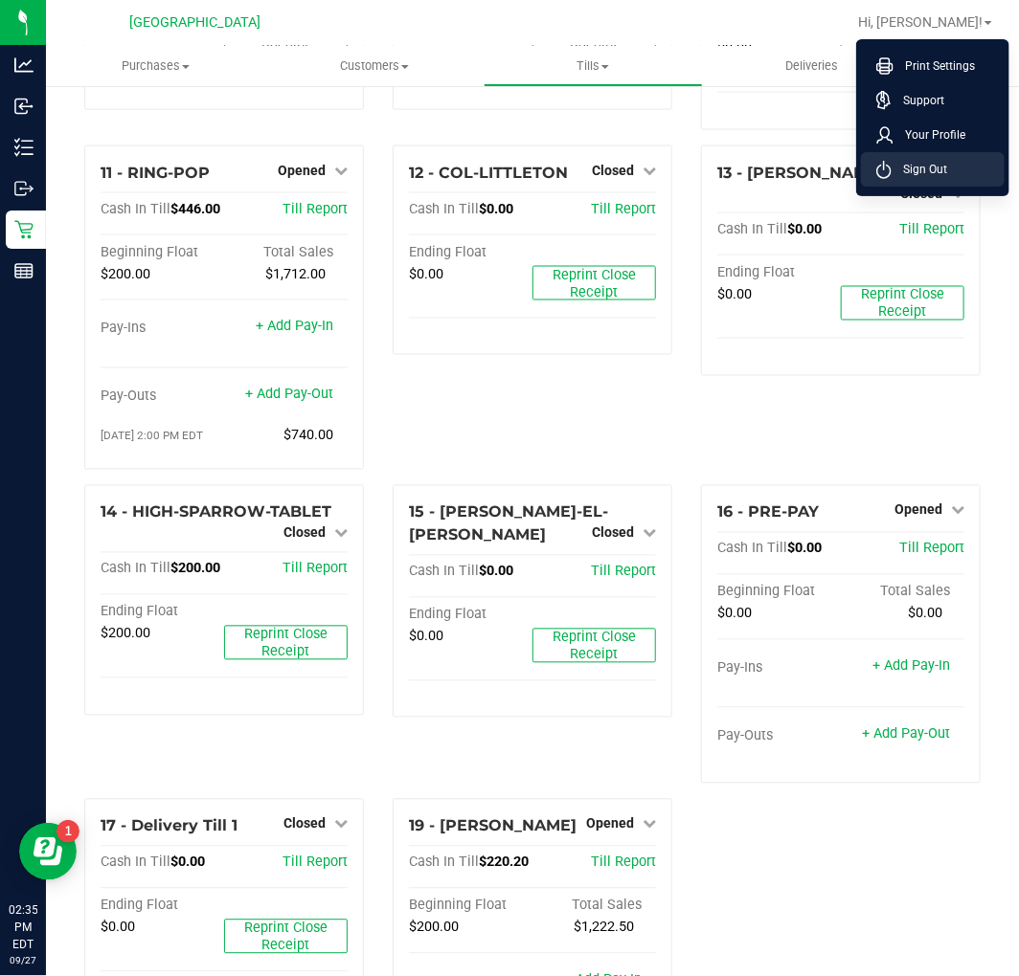
click at [927, 166] on span "Sign Out" at bounding box center [919, 169] width 56 height 19
